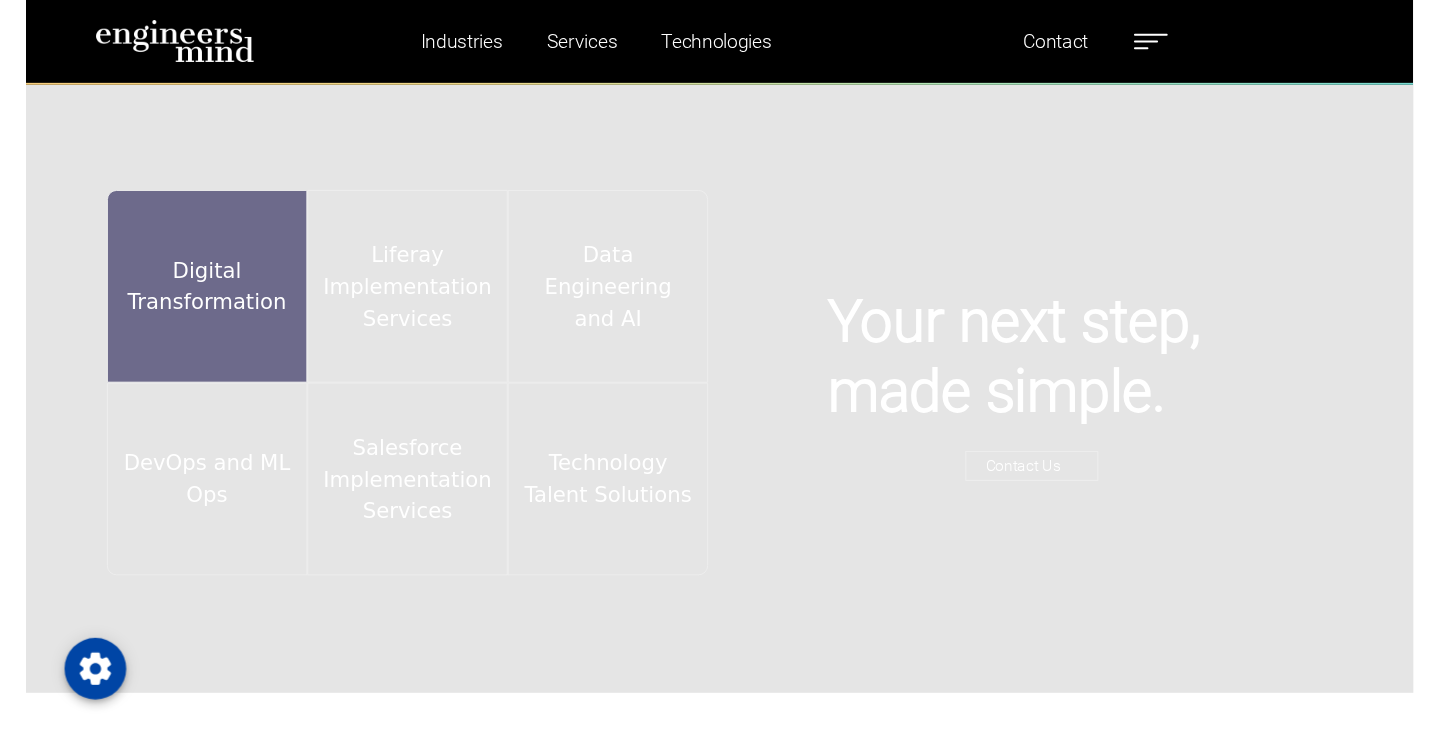
scroll to position [3167, 0]
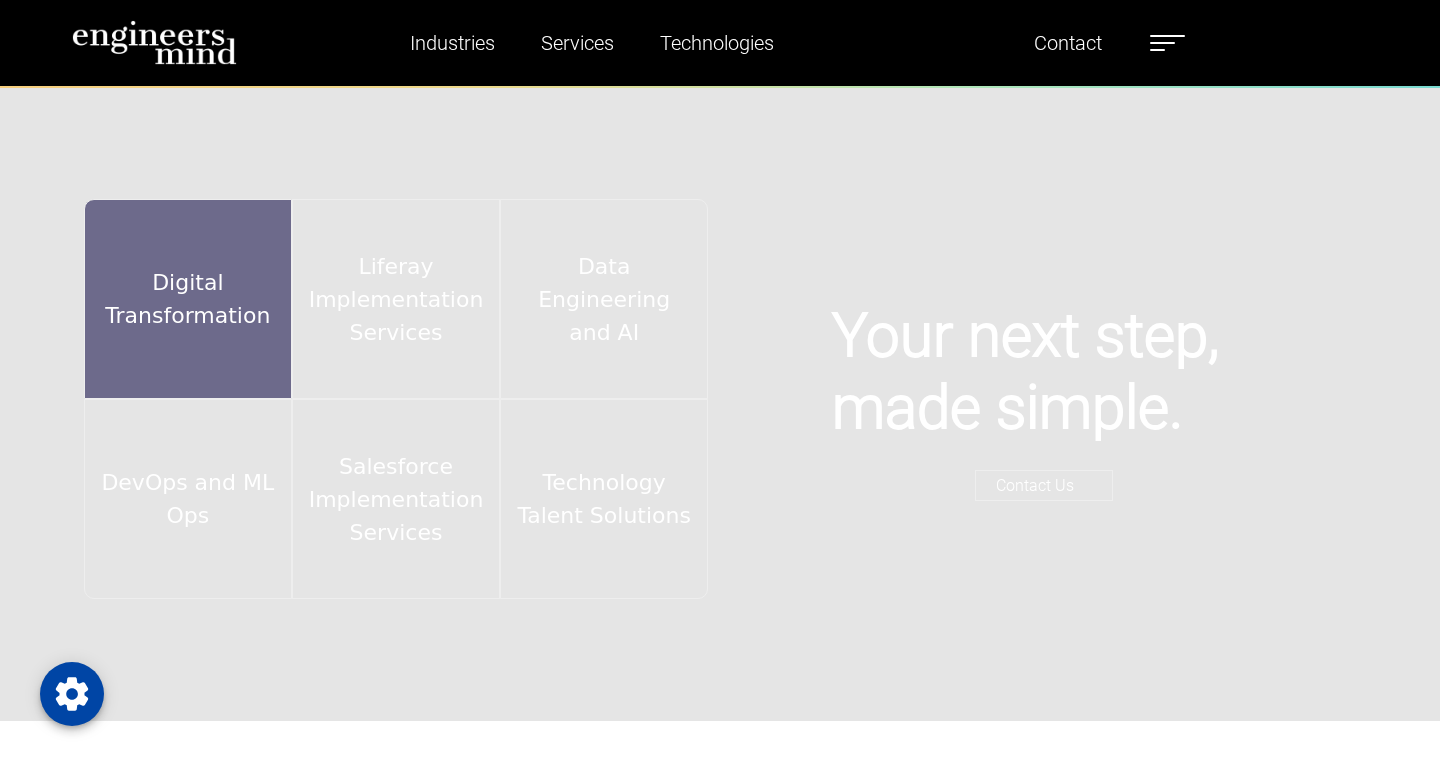
click at [244, 291] on div "Digital Transformation" at bounding box center [188, 299] width 208 height 200
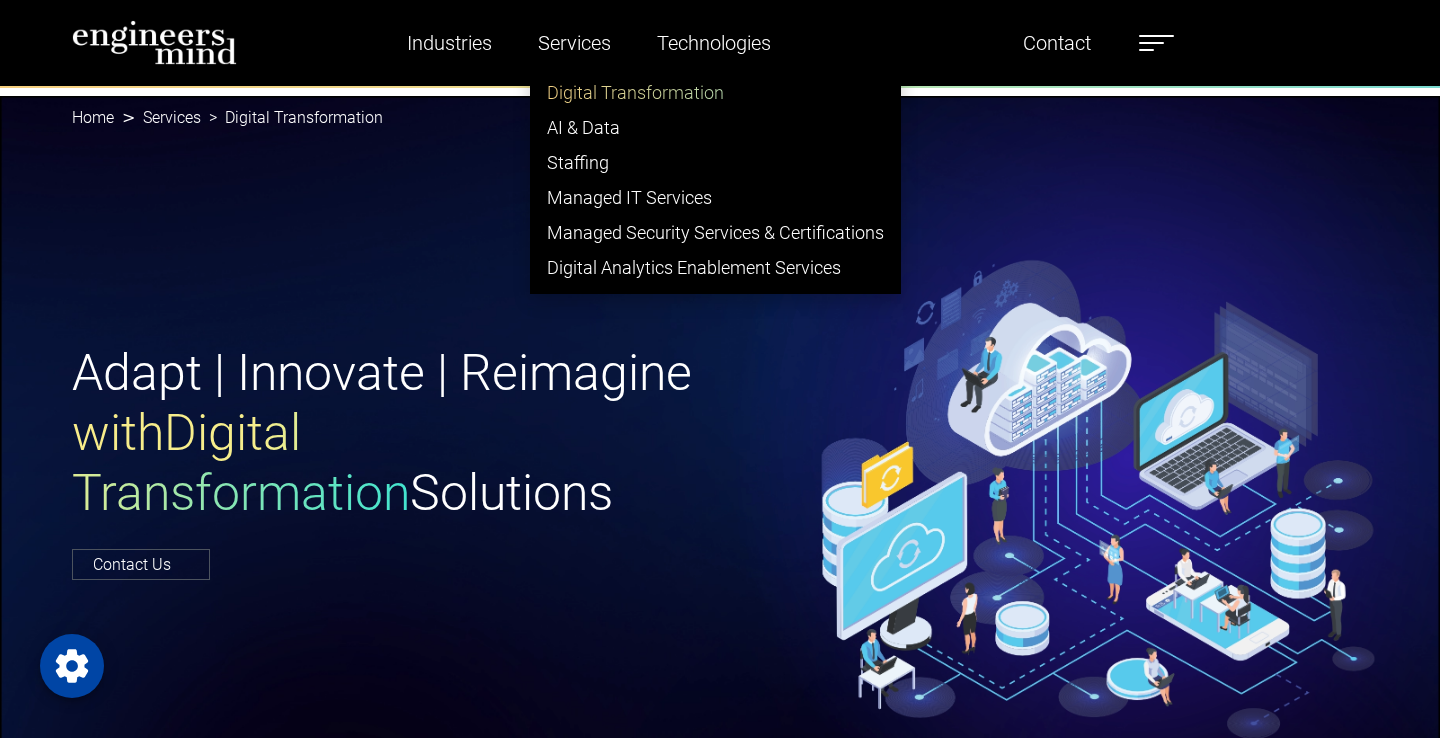
click at [599, 88] on link "Digital Transformation" at bounding box center [715, 92] width 369 height 35
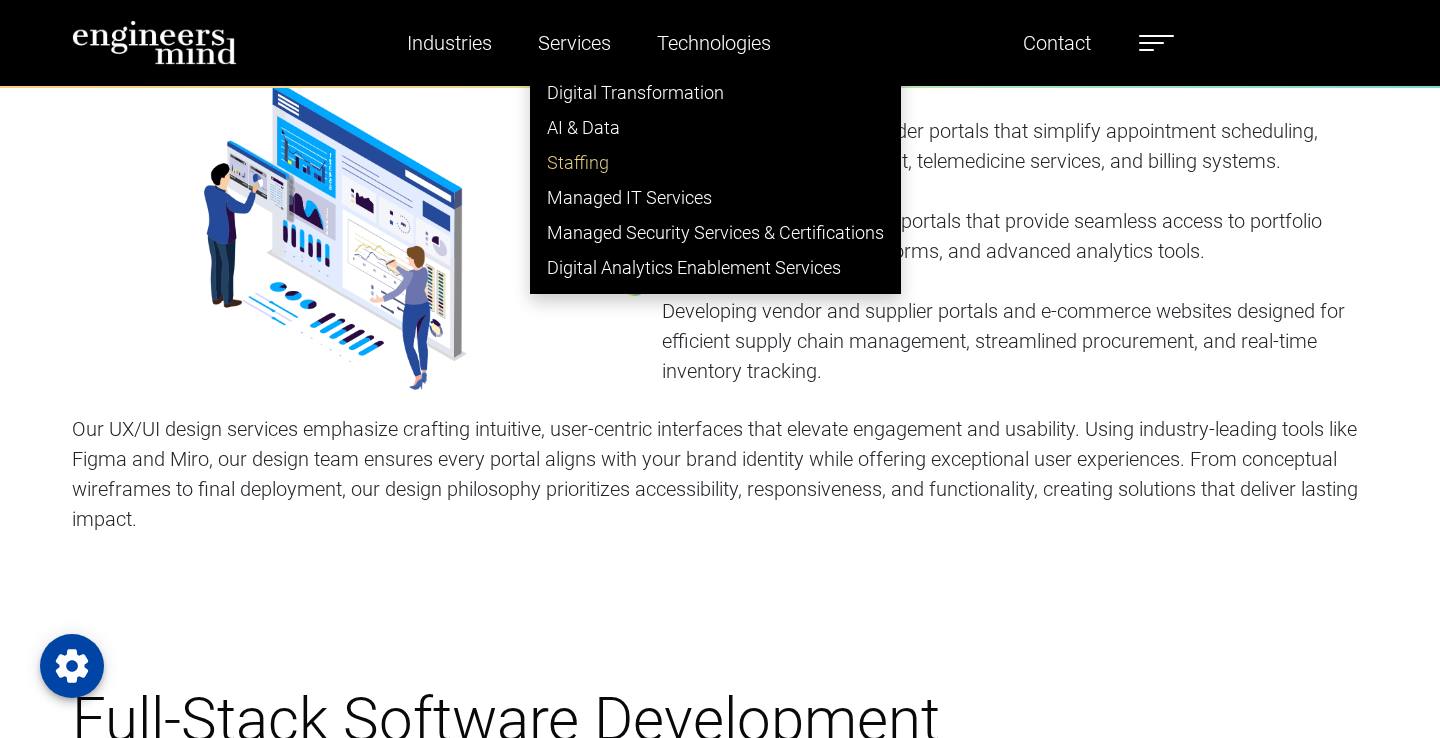
scroll to position [1608, 0]
click at [585, 128] on link "AI & Data" at bounding box center [715, 127] width 369 height 35
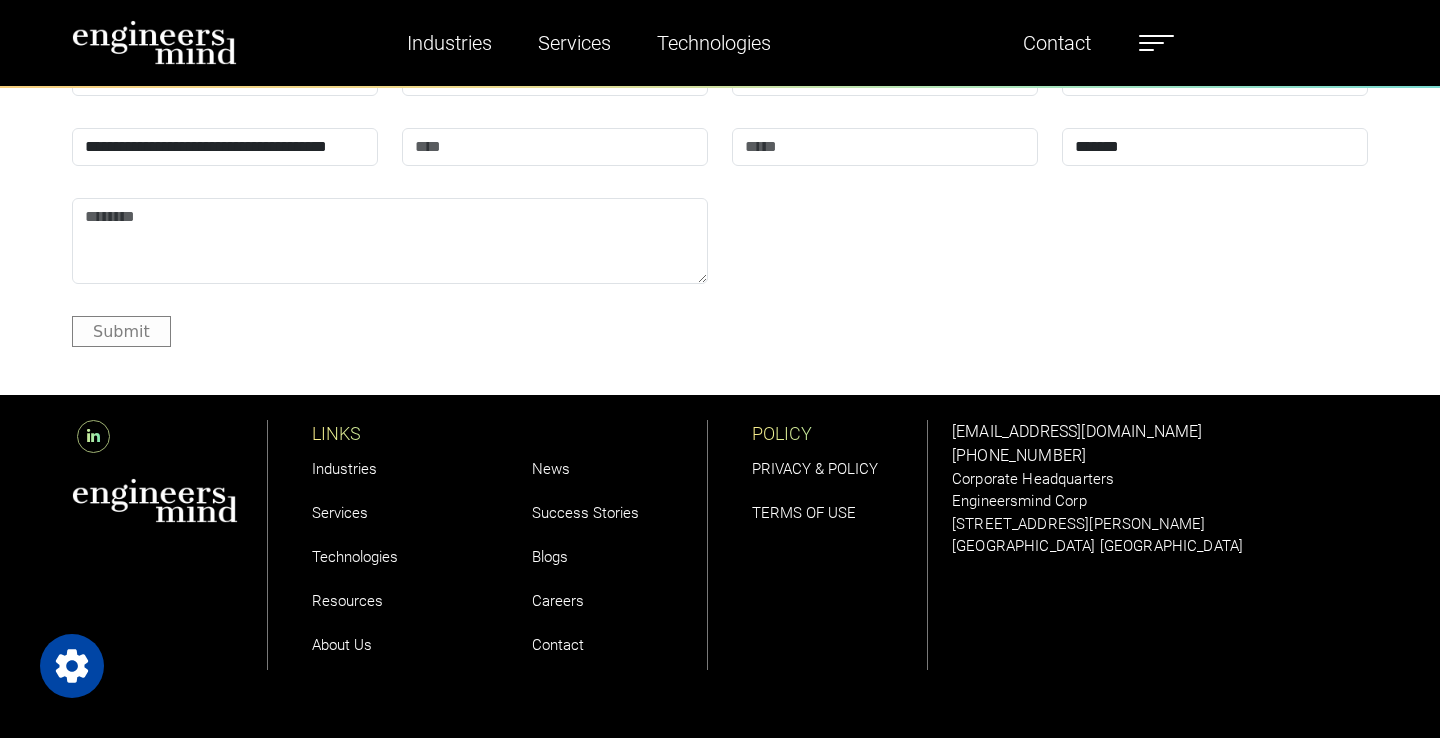
scroll to position [9946, 0]
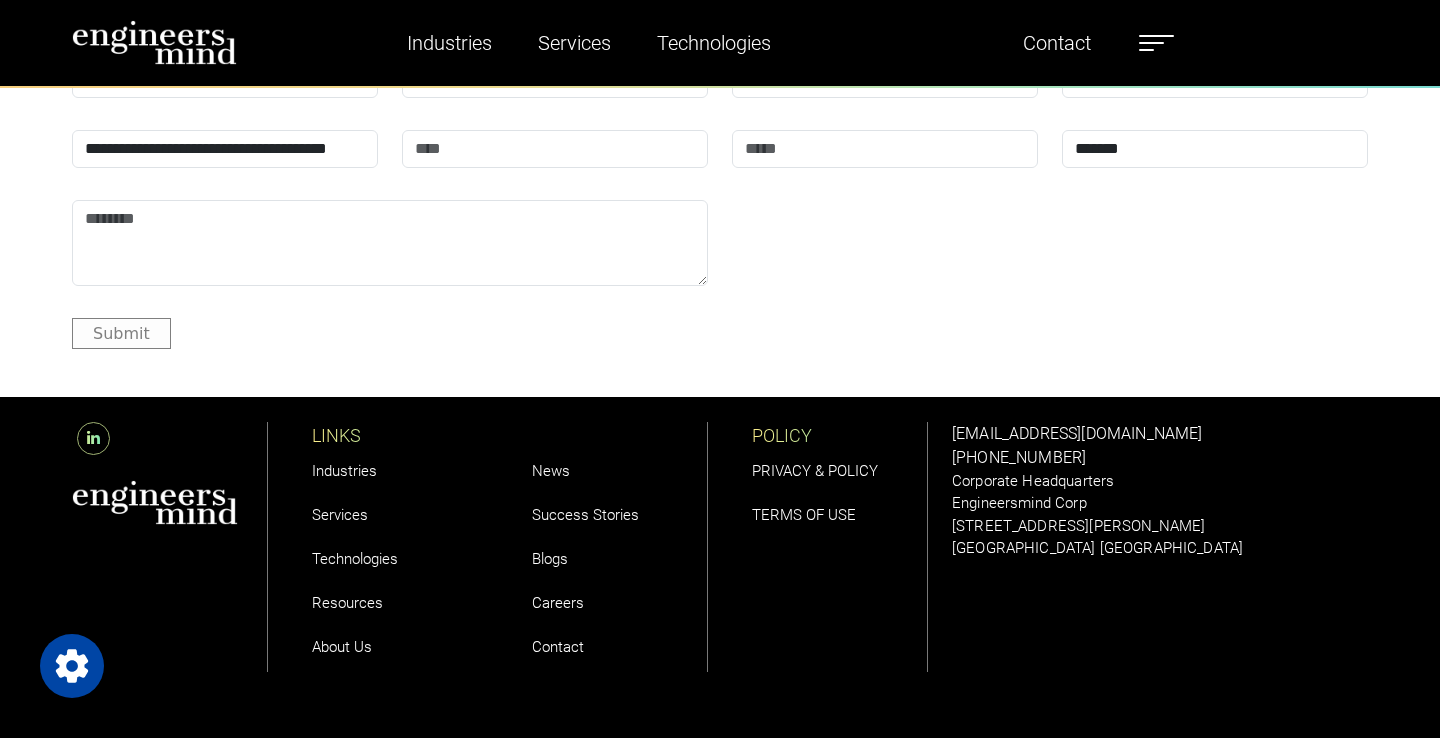
click at [355, 638] on link "About Us" at bounding box center [342, 647] width 60 height 18
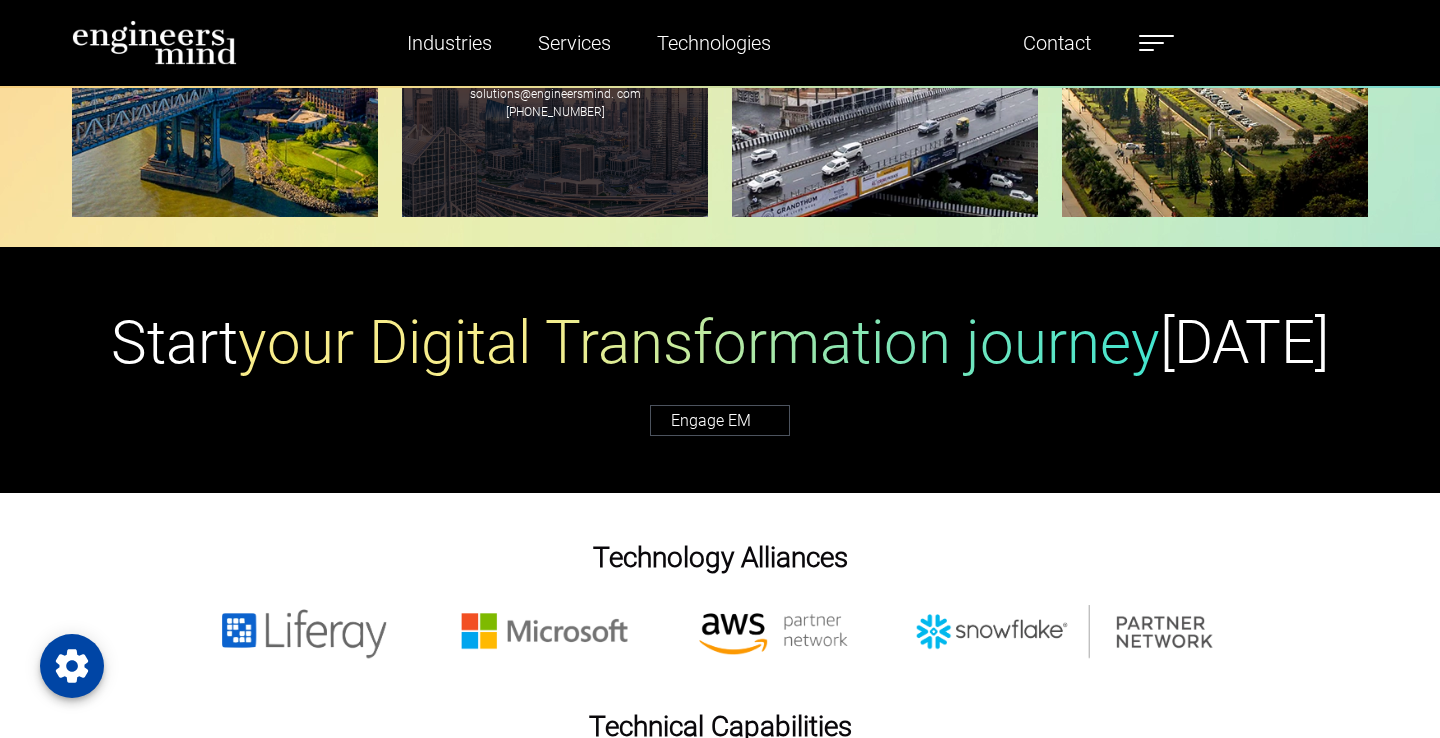
scroll to position [4470, 0]
